Goal: Information Seeking & Learning: Learn about a topic

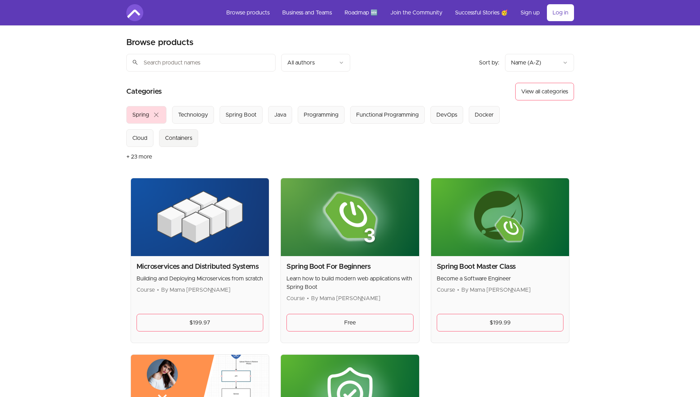
click at [186, 139] on div "Containers" at bounding box center [178, 138] width 27 height 8
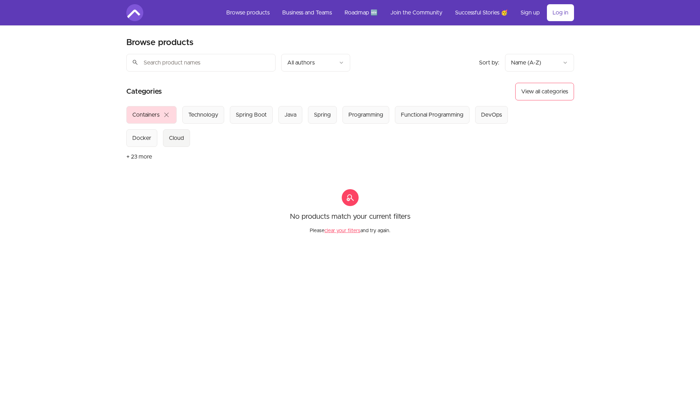
click at [169, 136] on div "Cloud" at bounding box center [176, 138] width 15 height 8
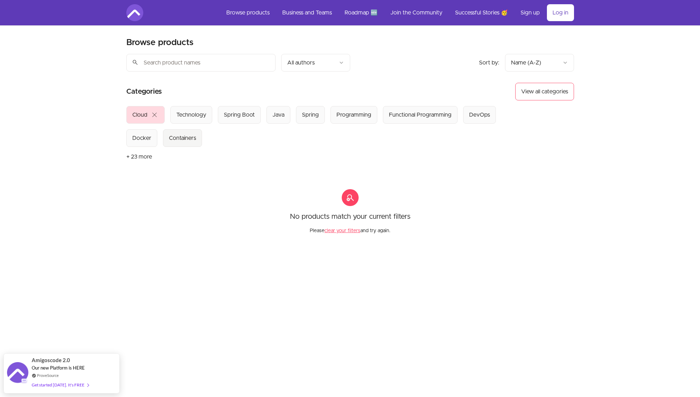
click at [187, 139] on div "Containers" at bounding box center [182, 138] width 27 height 8
click at [142, 135] on div "Docker" at bounding box center [141, 138] width 19 height 8
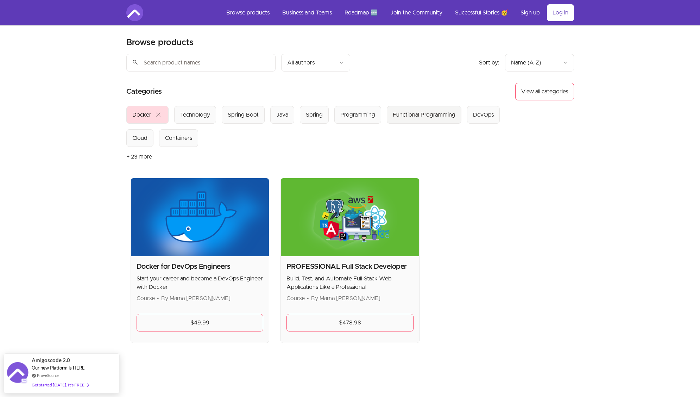
click at [425, 113] on div "Functional Programming" at bounding box center [424, 115] width 63 height 8
